Goal: Information Seeking & Learning: Learn about a topic

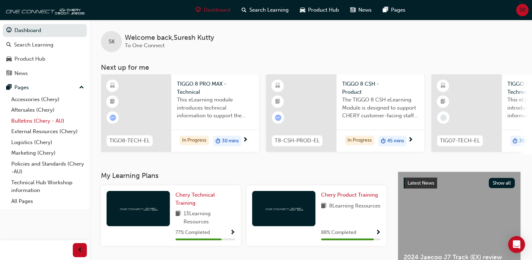
click at [36, 123] on link "Bulletins (Chery - AU)" at bounding box center [47, 120] width 78 height 11
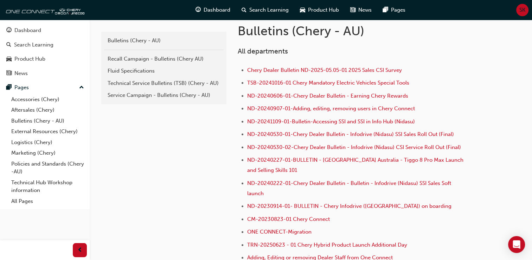
scroll to position [148, 0]
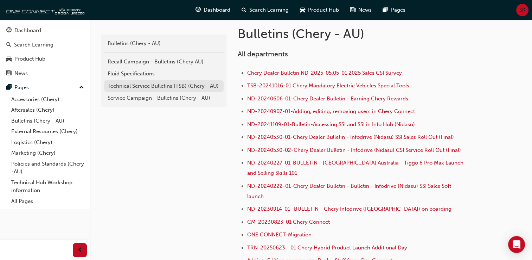
click at [138, 88] on div "Technical Service Bulletins (TSB) (Chery - AU)" at bounding box center [164, 86] width 113 height 8
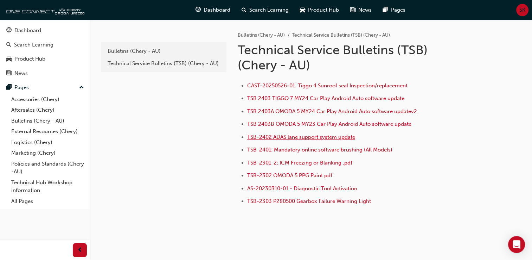
click at [326, 136] on span "TSB-2402 ADAS lane support system update" at bounding box center [301, 137] width 108 height 6
